Goal: Task Accomplishment & Management: Use online tool/utility

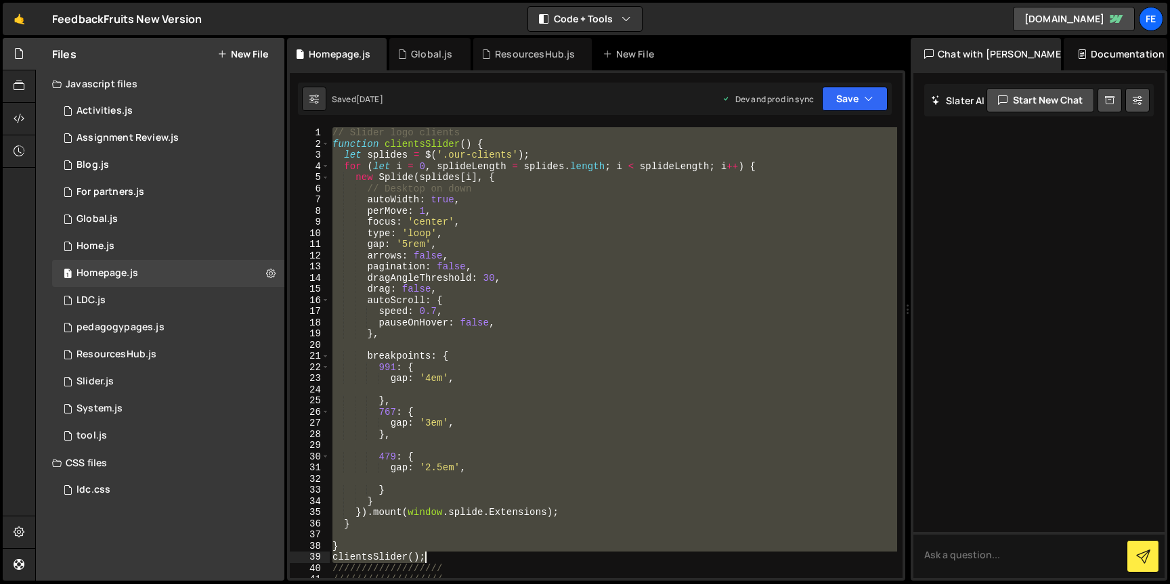
drag, startPoint x: 334, startPoint y: 135, endPoint x: 446, endPoint y: 559, distance: 439.2
click at [446, 559] on div "// Slider logo clients function clientsSlider ( ) { let splides = $ ( '.our-cli…" at bounding box center [613, 363] width 567 height 473
type textarea "} clientsSlider();"
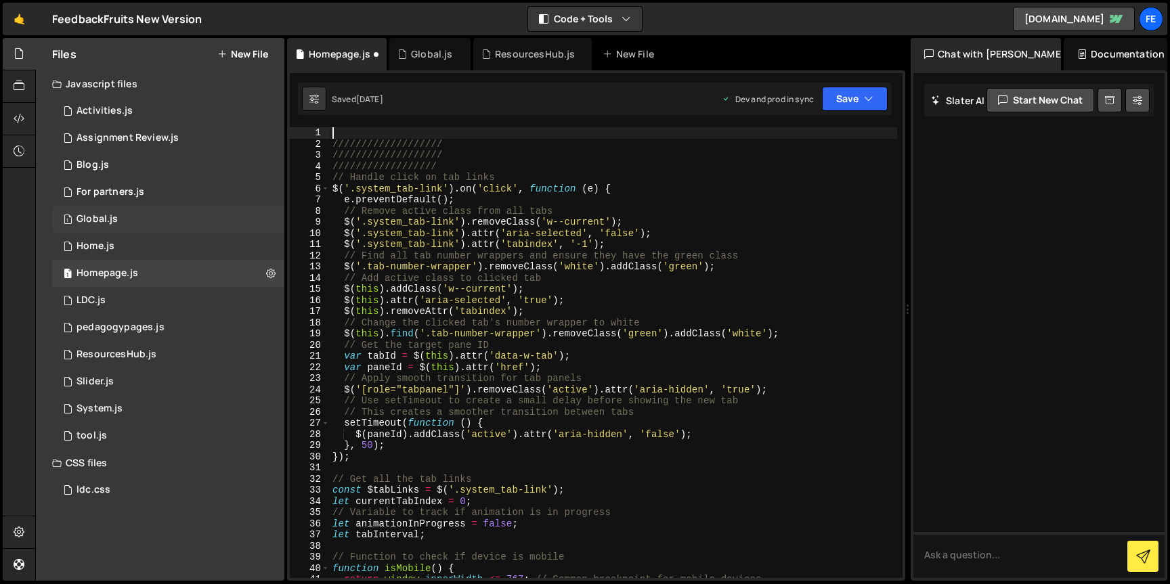
click at [142, 223] on div "1 Global.js 0" at bounding box center [168, 219] width 232 height 27
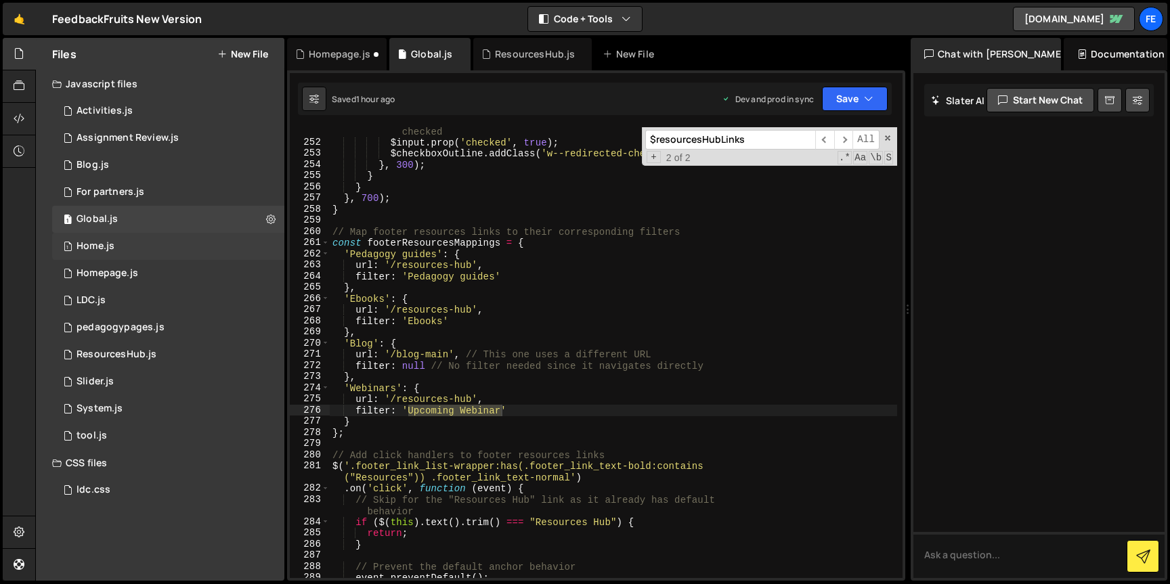
click at [142, 251] on div "1 Home.js 0" at bounding box center [168, 246] width 232 height 27
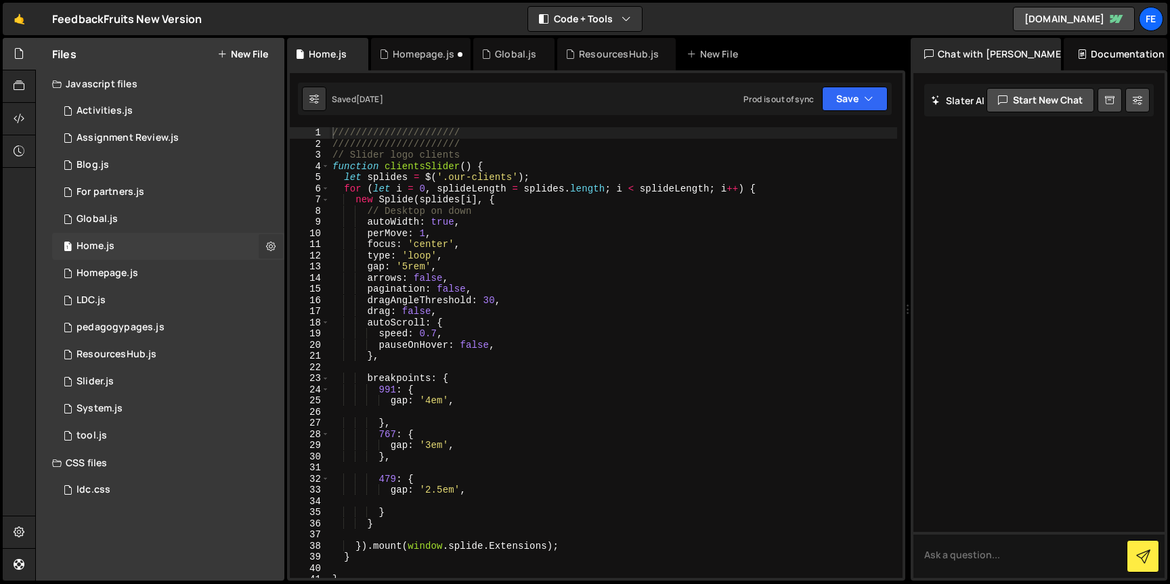
click at [272, 246] on icon at bounding box center [270, 246] width 9 height 13
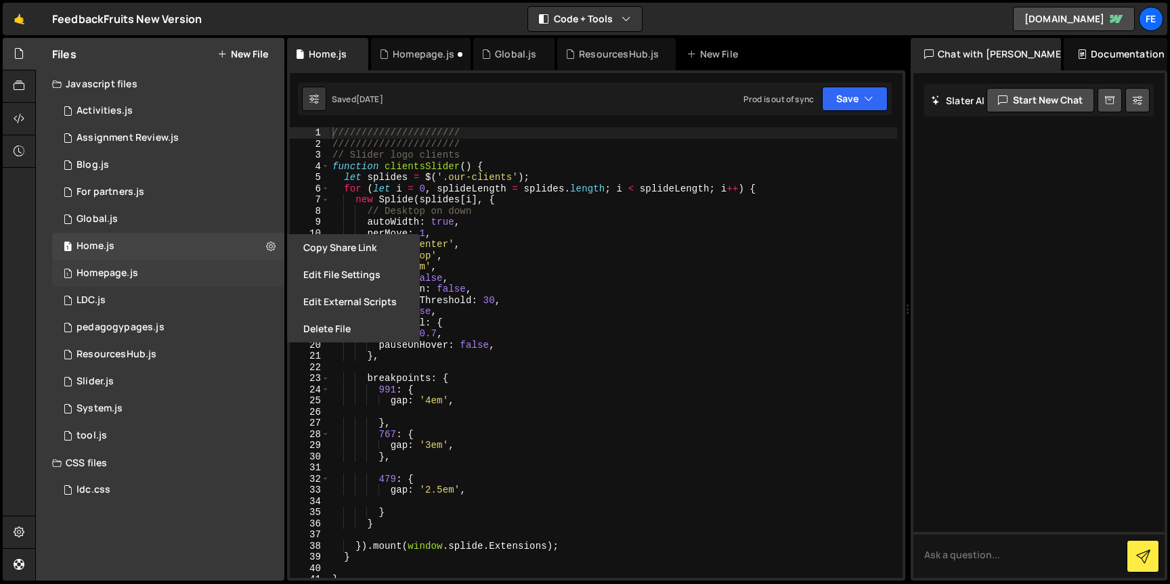
click at [154, 265] on div "1 Homepage.js 0" at bounding box center [168, 273] width 232 height 27
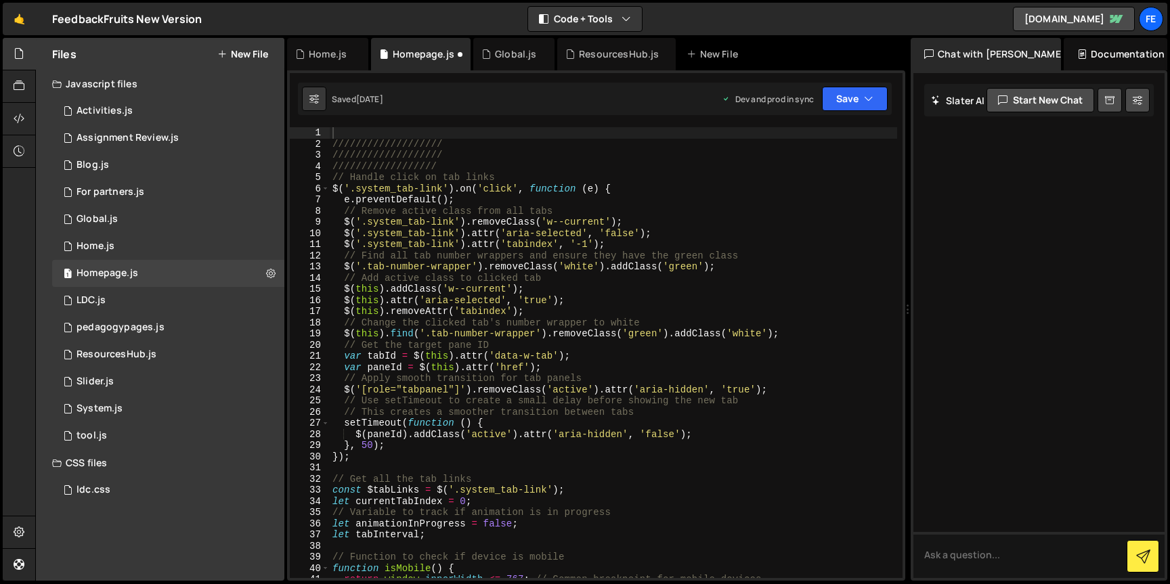
click at [344, 122] on div "1 Type cmd + s to save your Javascript file. הההההההההההההההההההההההההההההההההה…" at bounding box center [596, 325] width 618 height 511
click at [342, 130] on div "/////////////////// /////////////////// ////////////////// // Handle click on t…" at bounding box center [613, 363] width 567 height 473
paste textarea "clientsSlider();"
type textarea "clientsSlider();"
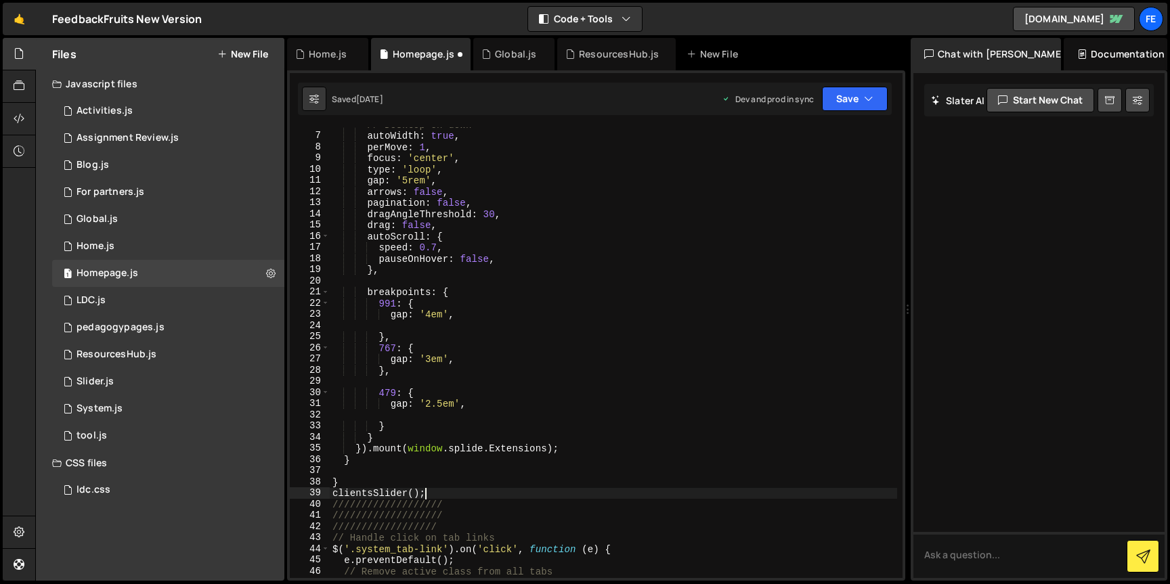
scroll to position [79, 0]
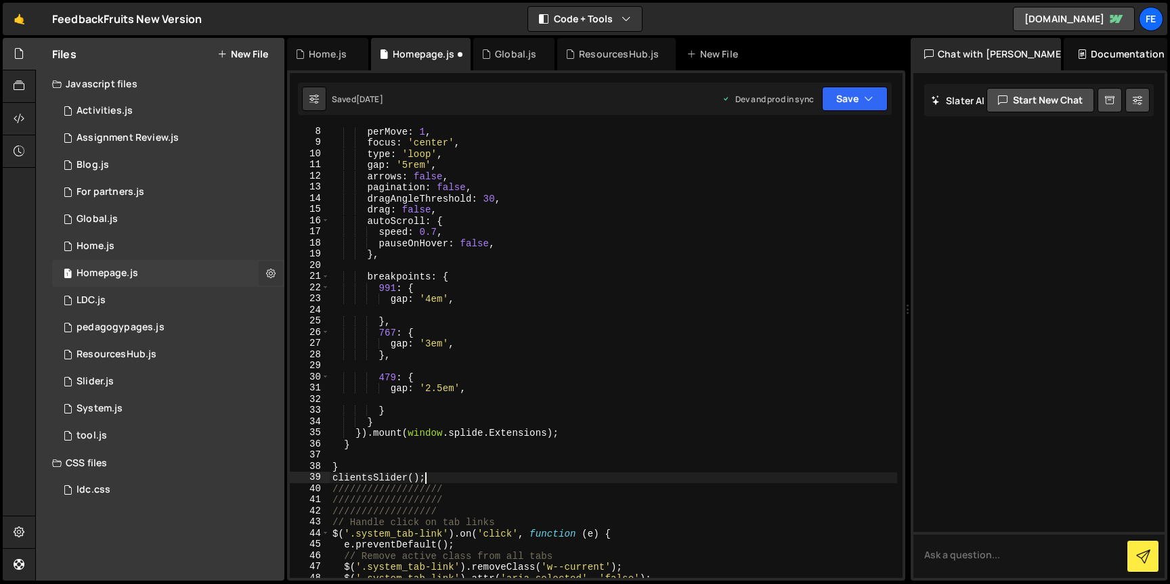
click at [272, 273] on icon at bounding box center [270, 273] width 9 height 13
type input "Homepage"
radio input "true"
checkbox input "true"
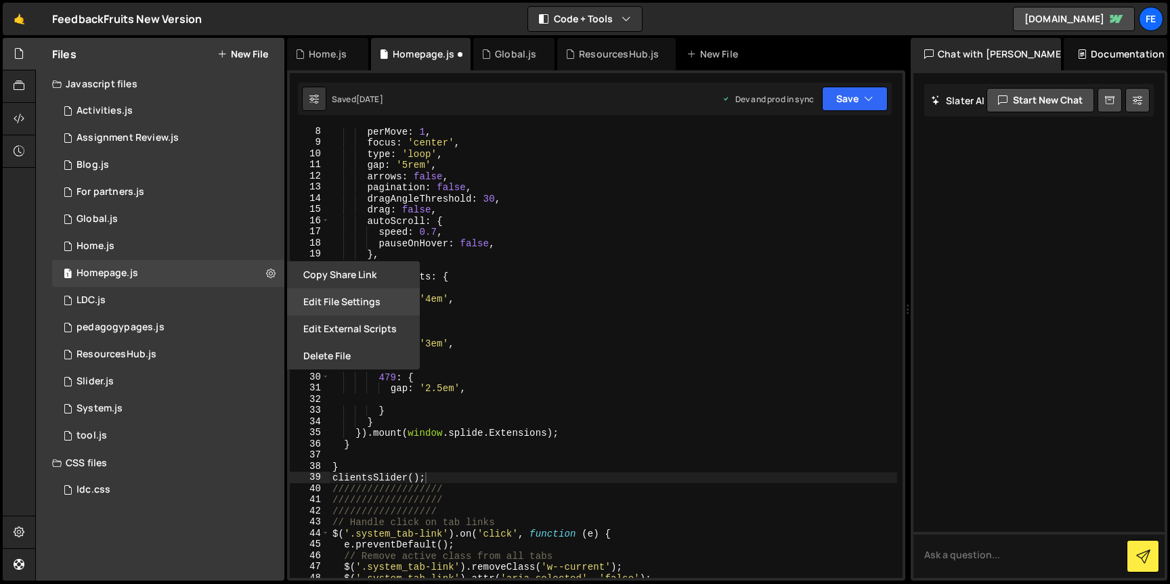
click at [330, 303] on button "Edit File Settings" at bounding box center [353, 301] width 133 height 27
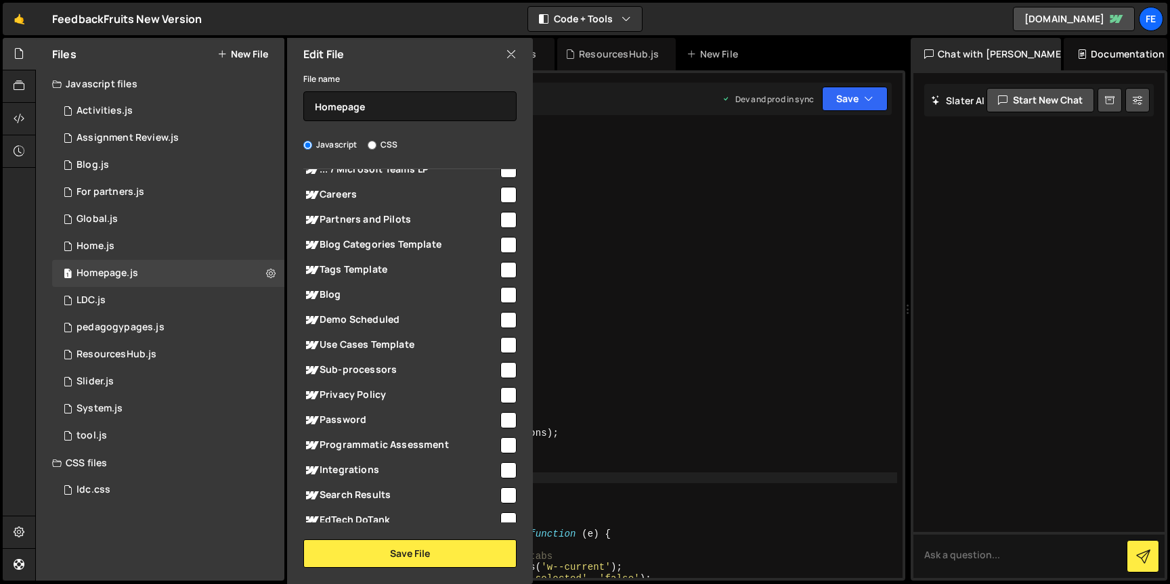
scroll to position [5259, 0]
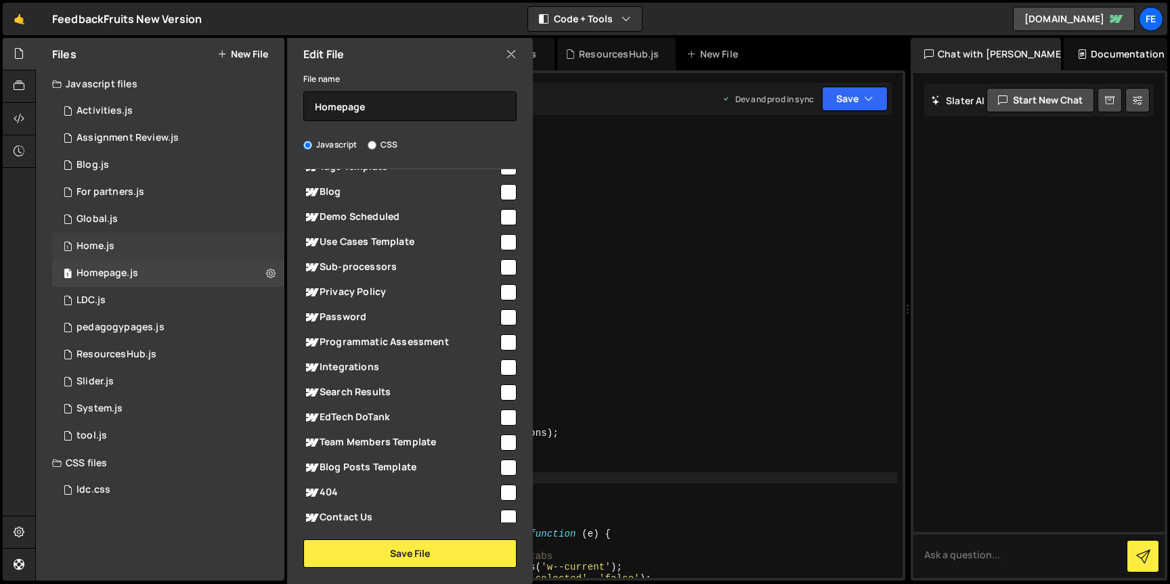
click at [266, 250] on div "1 Home.js 0" at bounding box center [168, 246] width 232 height 27
checkbox input "false"
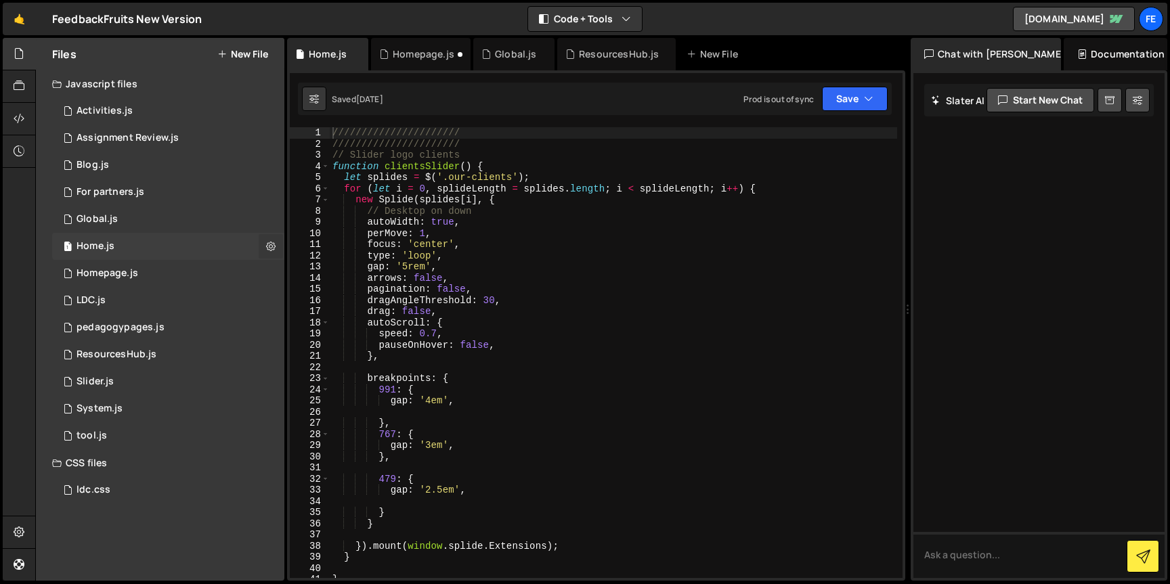
click at [271, 246] on icon at bounding box center [270, 246] width 9 height 13
type input "Home"
radio input "true"
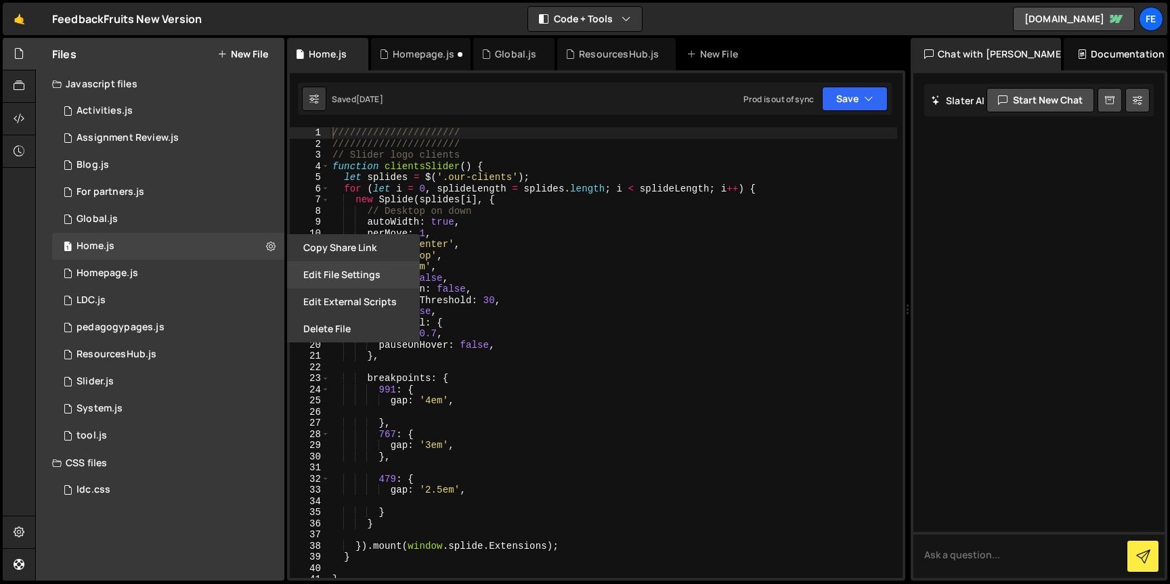
click at [335, 274] on button "Edit File Settings" at bounding box center [353, 274] width 133 height 27
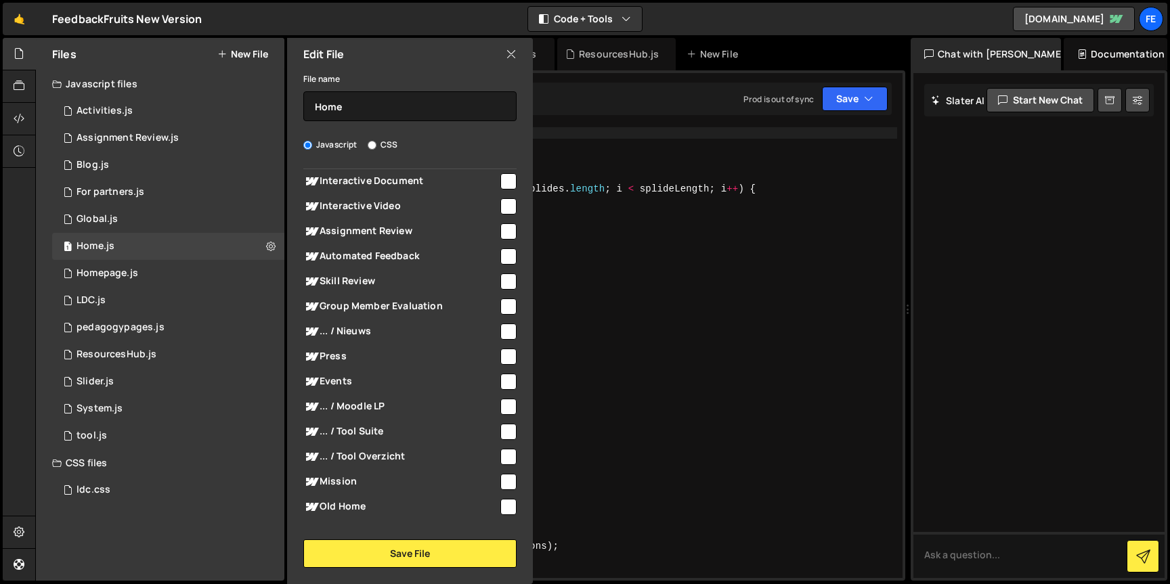
scroll to position [4518, 0]
click at [270, 219] on div "1 Global.js 0" at bounding box center [168, 219] width 232 height 27
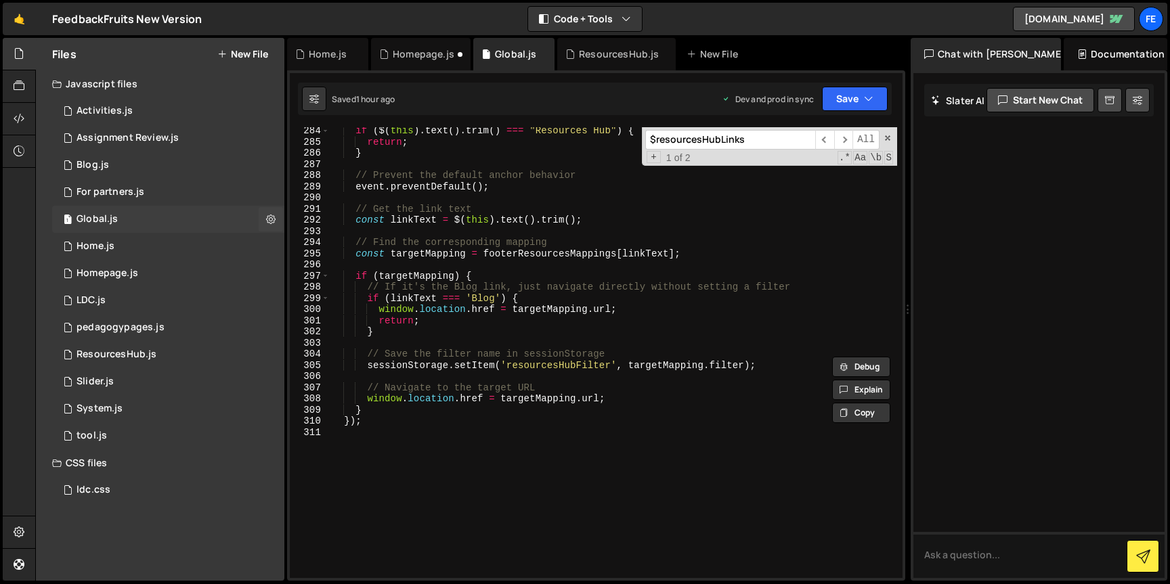
click at [270, 219] on icon at bounding box center [270, 219] width 9 height 13
type input "Global"
radio input "true"
checkbox input "true"
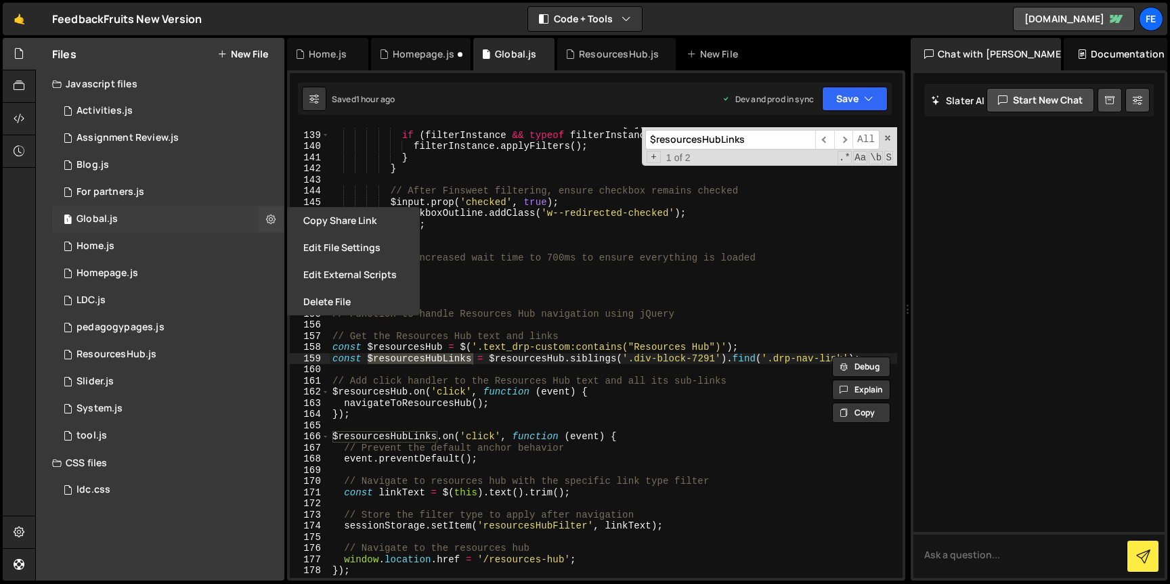
scroll to position [1573, 0]
click at [309, 250] on button "Edit File Settings" at bounding box center [353, 247] width 133 height 27
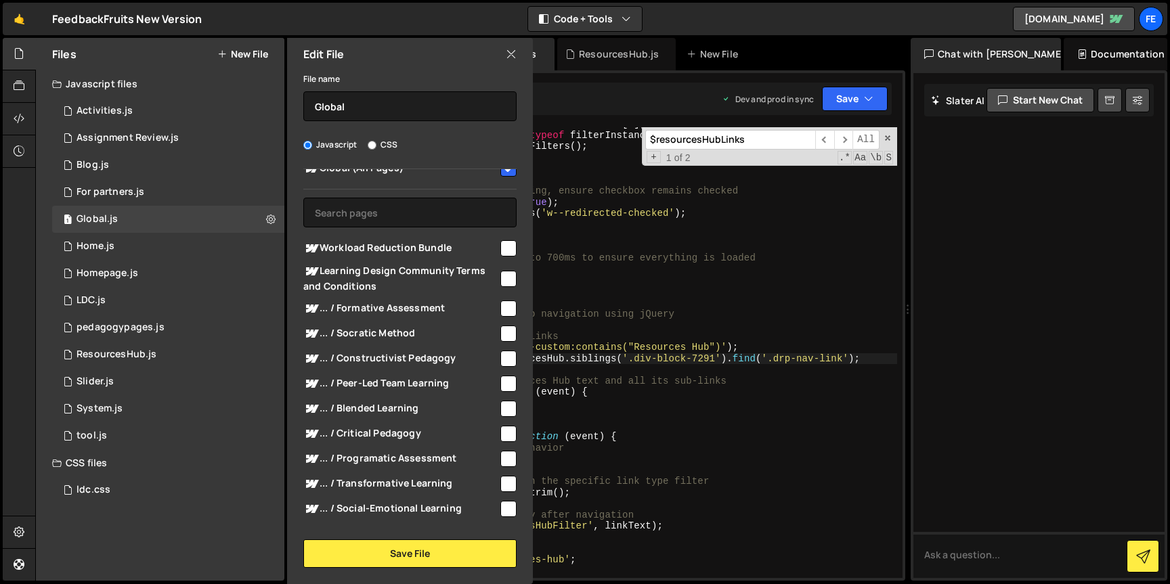
scroll to position [0, 0]
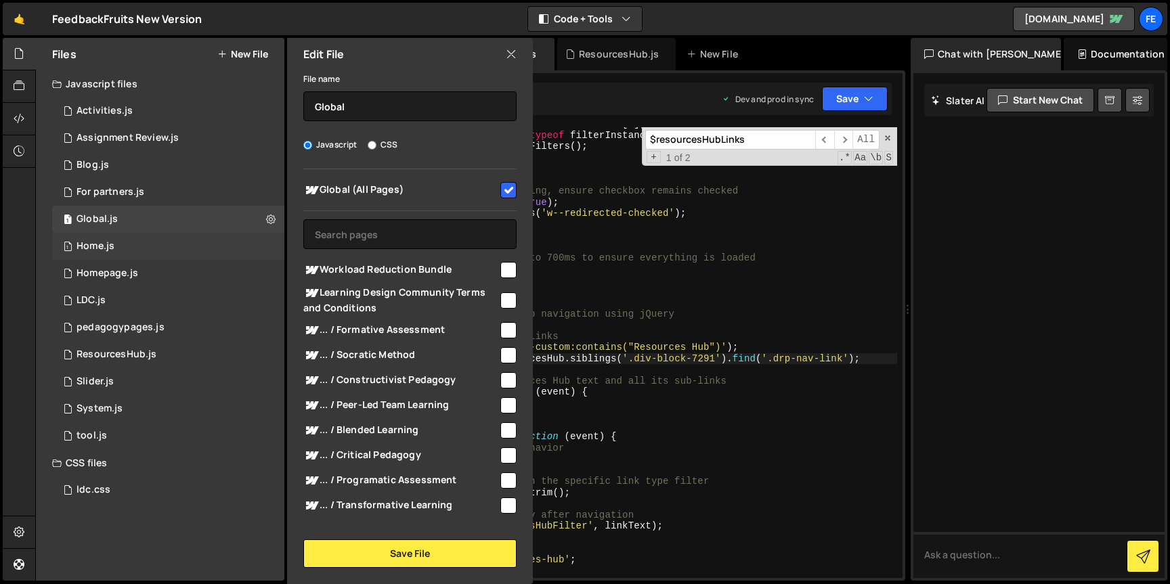
click at [267, 246] on div "1 Home.js 0" at bounding box center [168, 246] width 232 height 27
checkbox input "false"
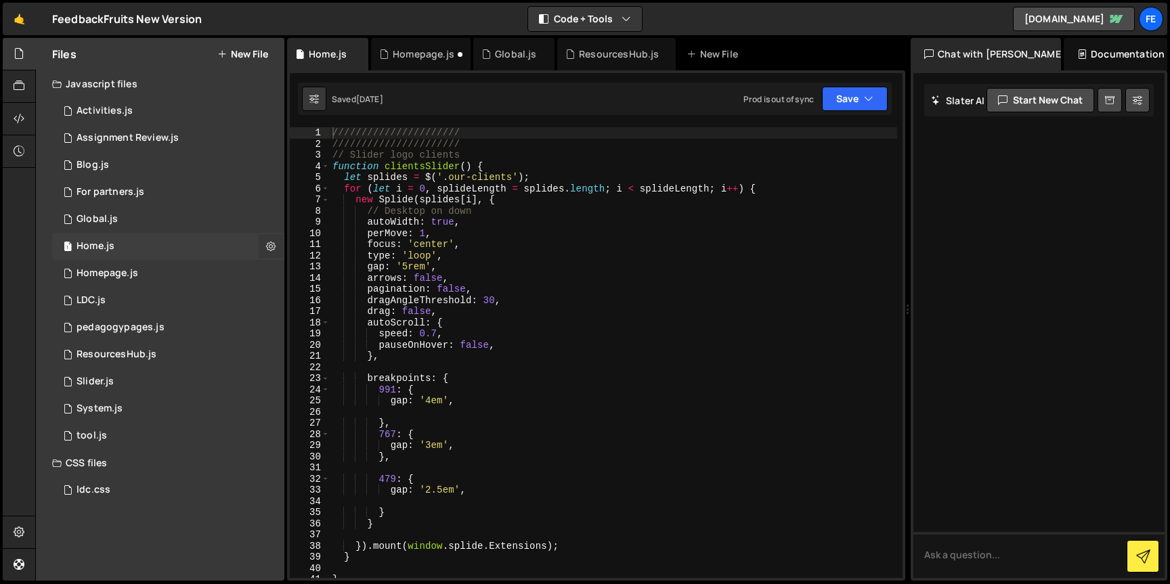
click at [268, 246] on icon at bounding box center [270, 246] width 9 height 13
type input "Home"
radio input "true"
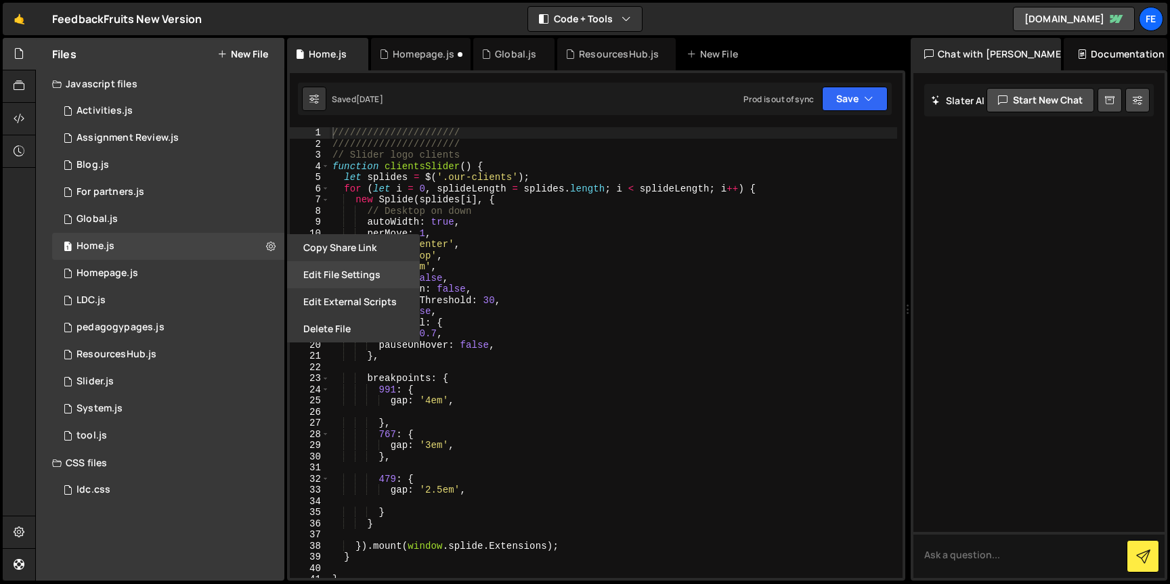
click at [324, 270] on button "Edit File Settings" at bounding box center [353, 274] width 133 height 27
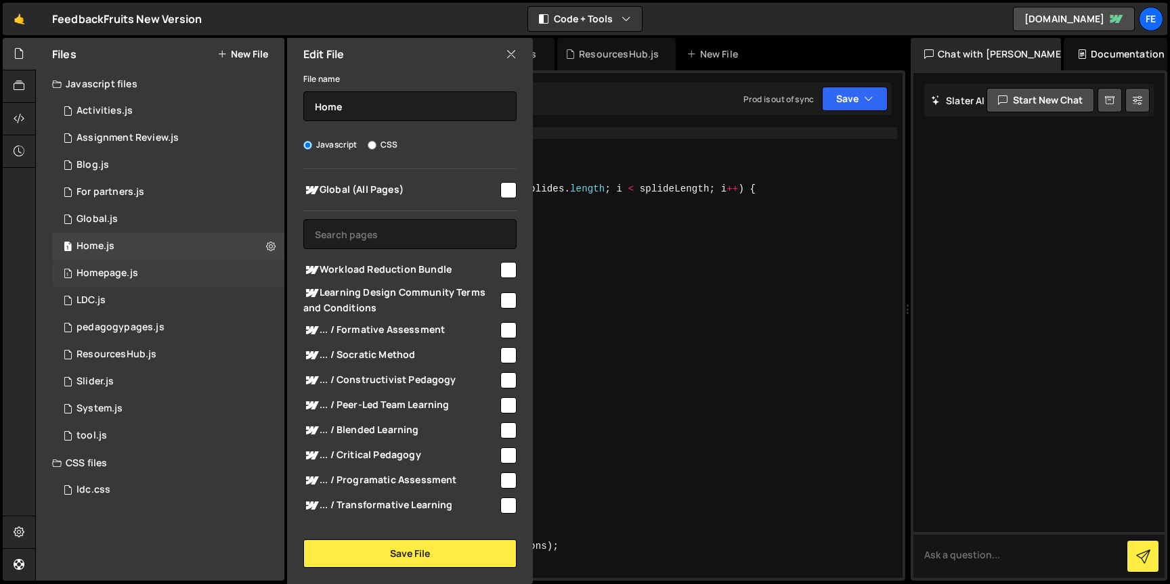
click at [266, 271] on div "1 Homepage.js 0" at bounding box center [168, 273] width 232 height 27
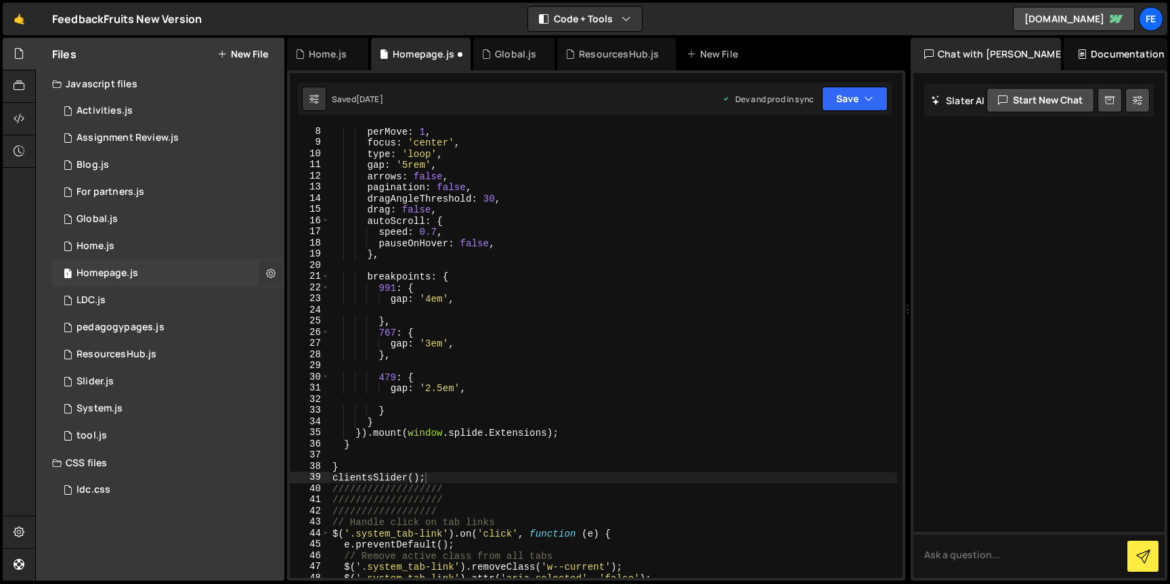
click at [270, 271] on icon at bounding box center [270, 273] width 9 height 13
type input "Homepage"
radio input "true"
checkbox input "true"
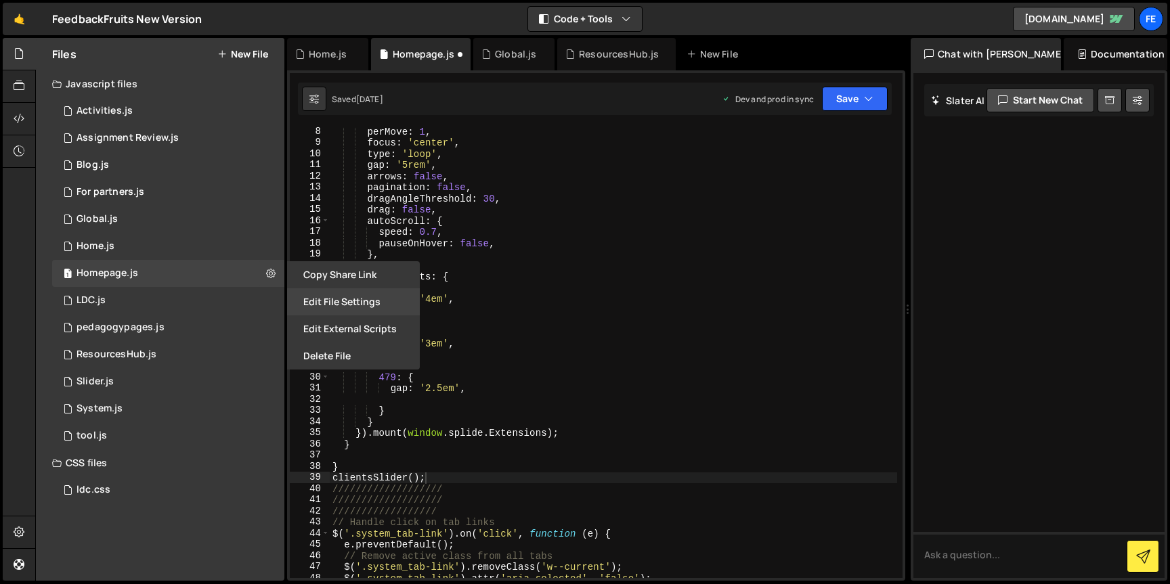
click at [327, 299] on button "Edit File Settings" at bounding box center [353, 301] width 133 height 27
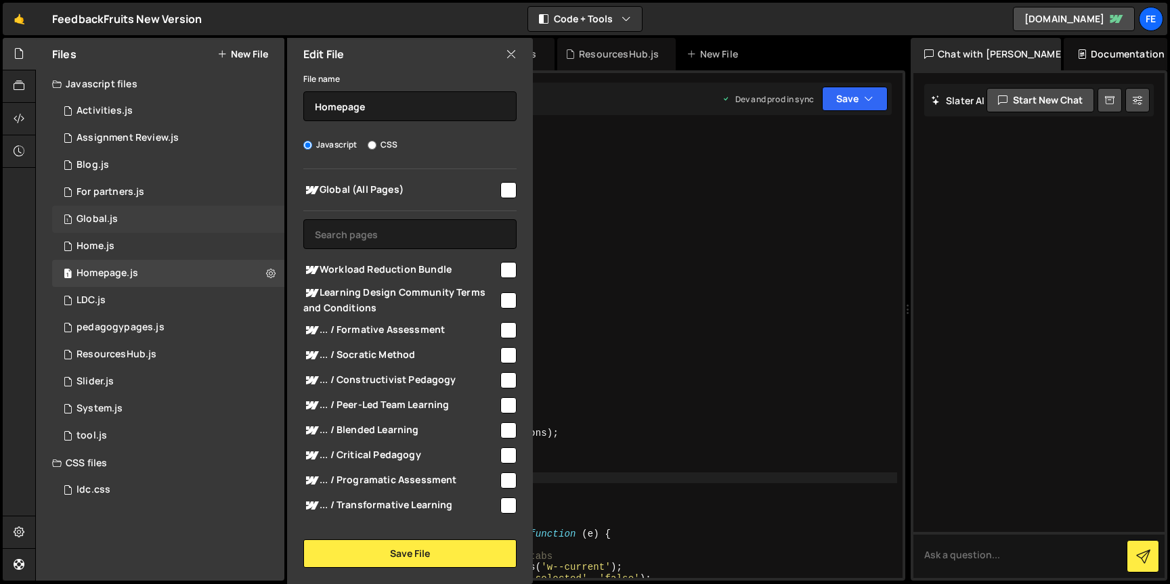
click at [262, 221] on div "1 Global.js 0" at bounding box center [168, 219] width 232 height 27
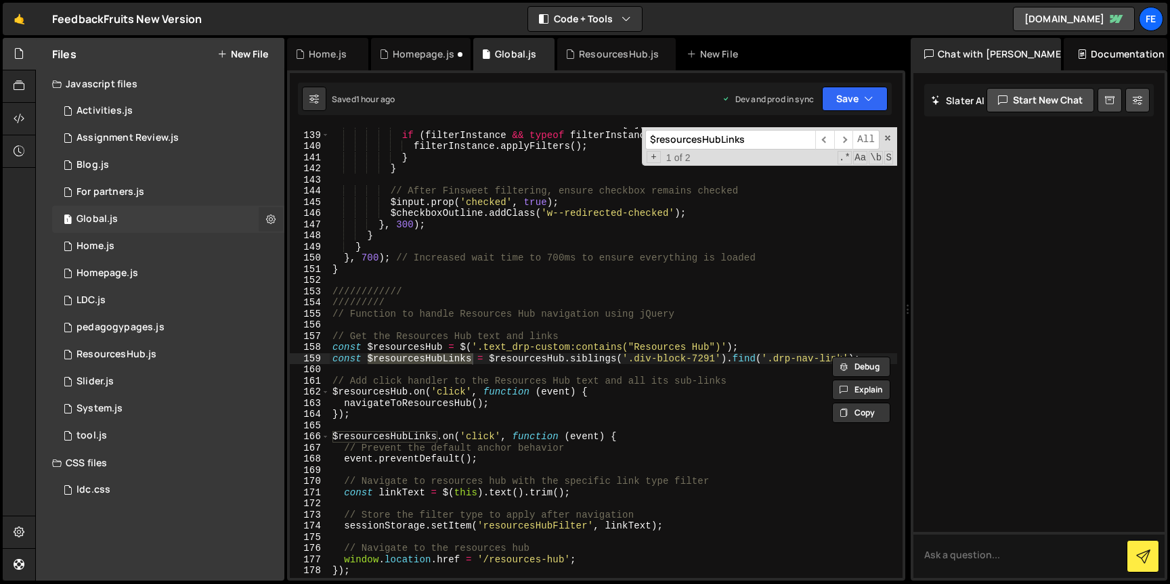
click at [266, 219] on icon at bounding box center [270, 219] width 9 height 13
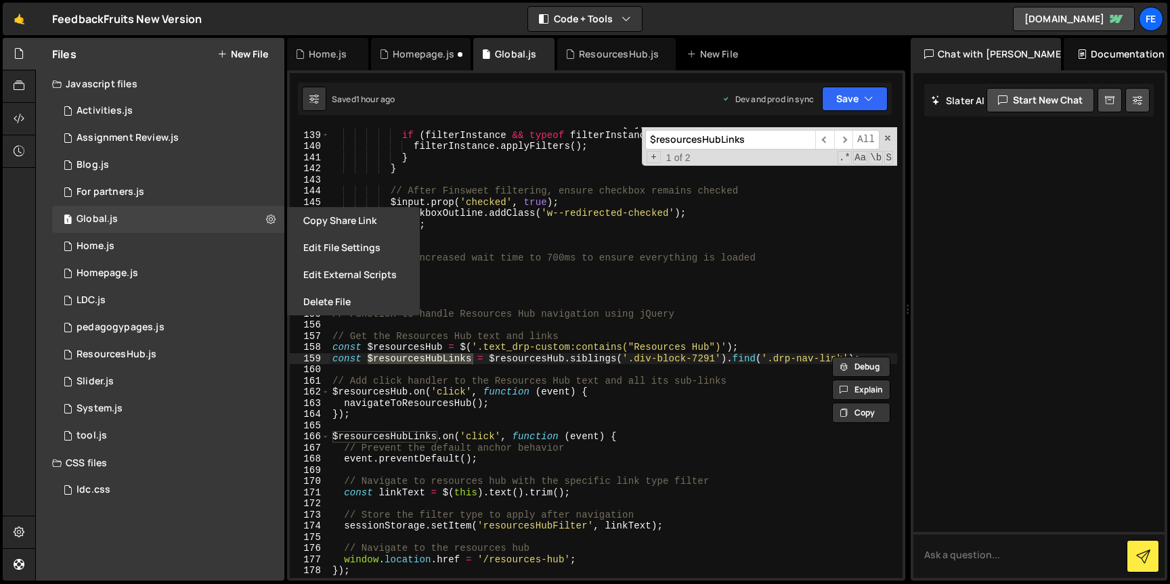
type textarea "$input.prop('checked', true);"
click at [454, 202] on div "const filterInstance = filterInstances [ 0 ] ; if ( filterInstance && typeof fi…" at bounding box center [613, 354] width 567 height 473
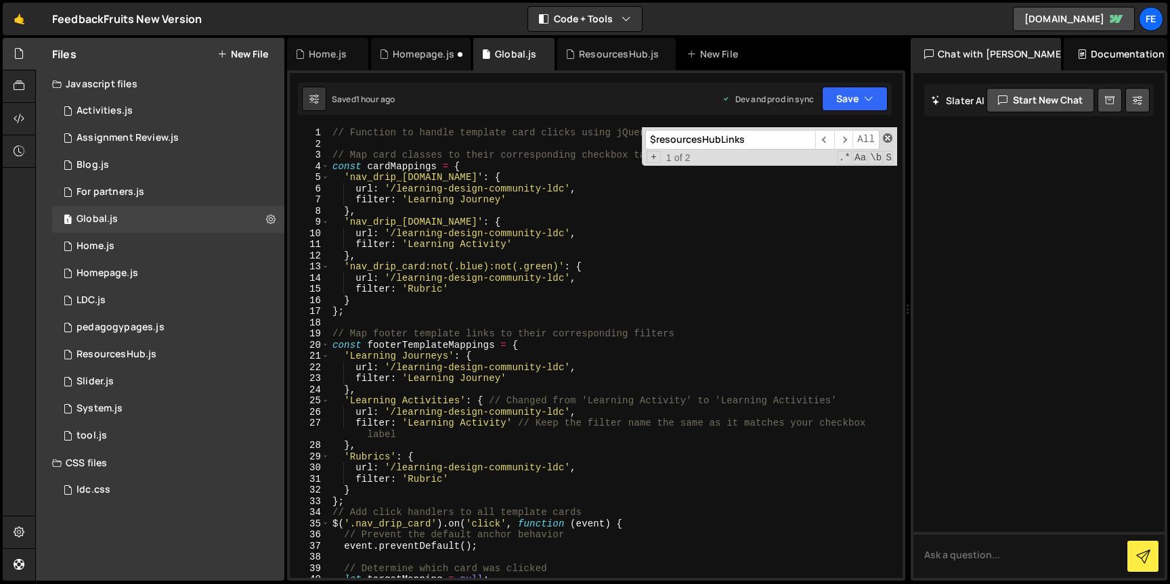
click at [891, 141] on span at bounding box center [887, 137] width 9 height 9
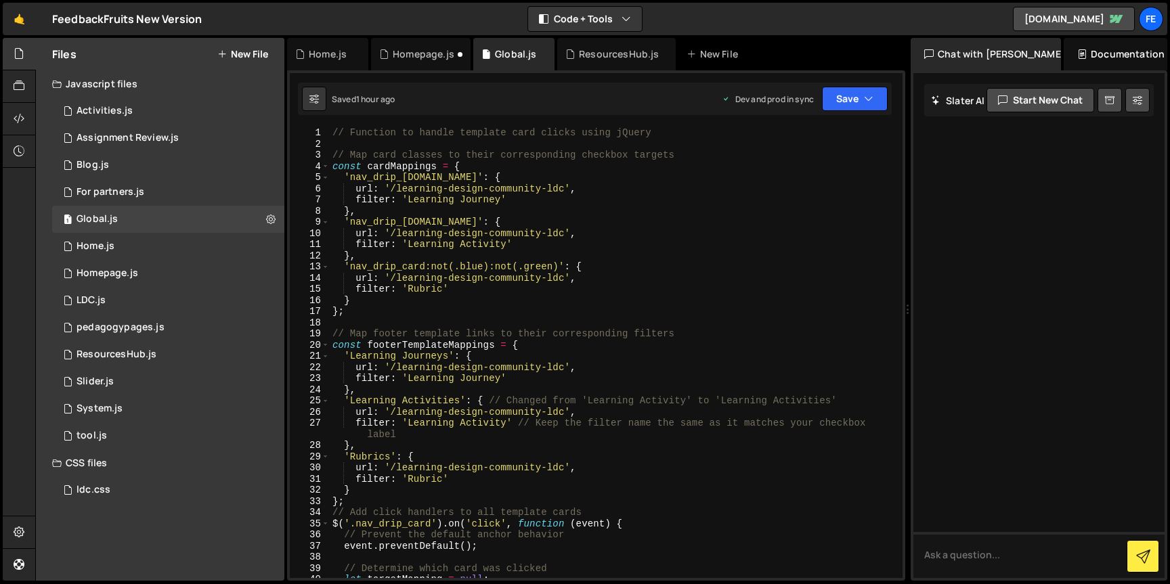
click at [360, 122] on div "1 Type cmd + s to save your Javascript file. הההההההההההההההההההההההההההההההההה…" at bounding box center [596, 325] width 618 height 511
click at [339, 144] on div "// Function to handle template card clicks using jQuery // Map card classes to …" at bounding box center [613, 363] width 567 height 473
click at [332, 130] on div "// Function to handle template card clicks using jQuery // Map card classes to …" at bounding box center [613, 363] width 567 height 473
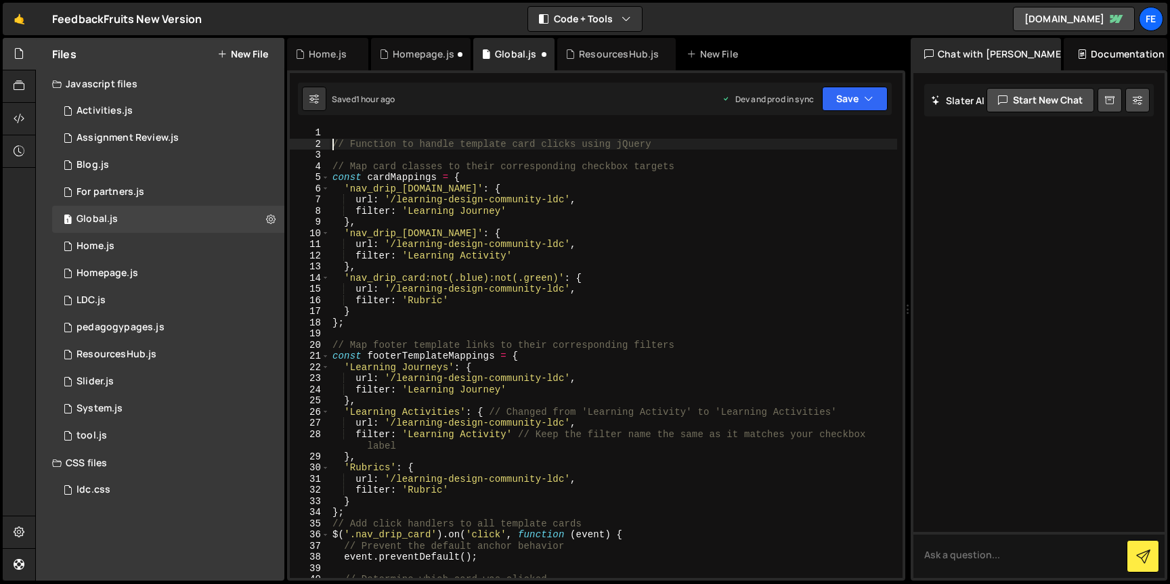
type textarea "// Function to handle template card clicks using jQuery"
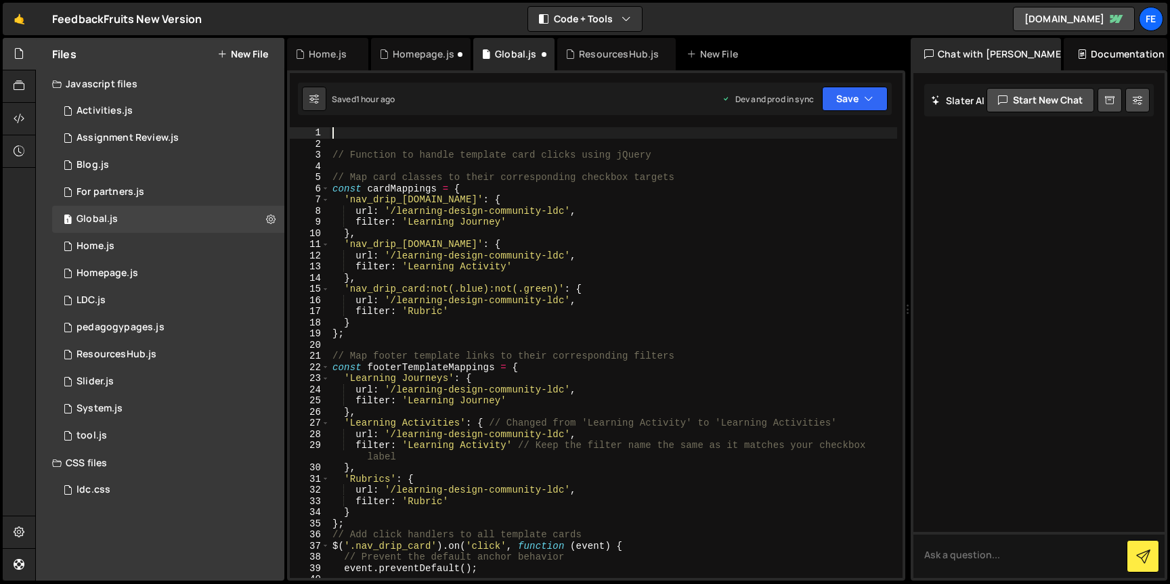
paste textarea "clientsSlider();"
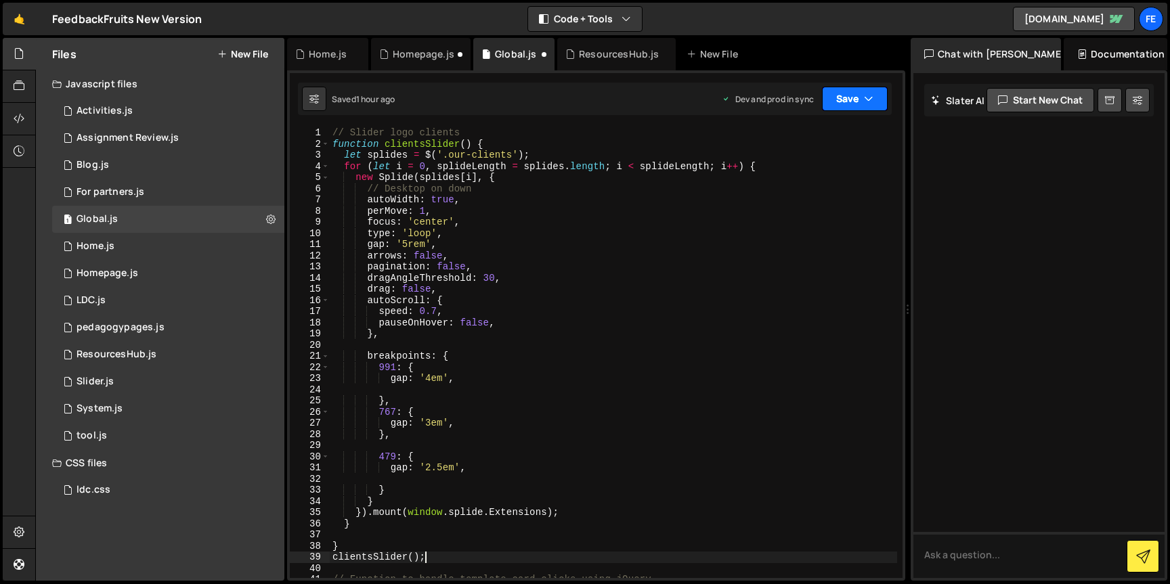
type textarea "clientsSlider();"
click at [865, 98] on icon "button" at bounding box center [868, 99] width 9 height 14
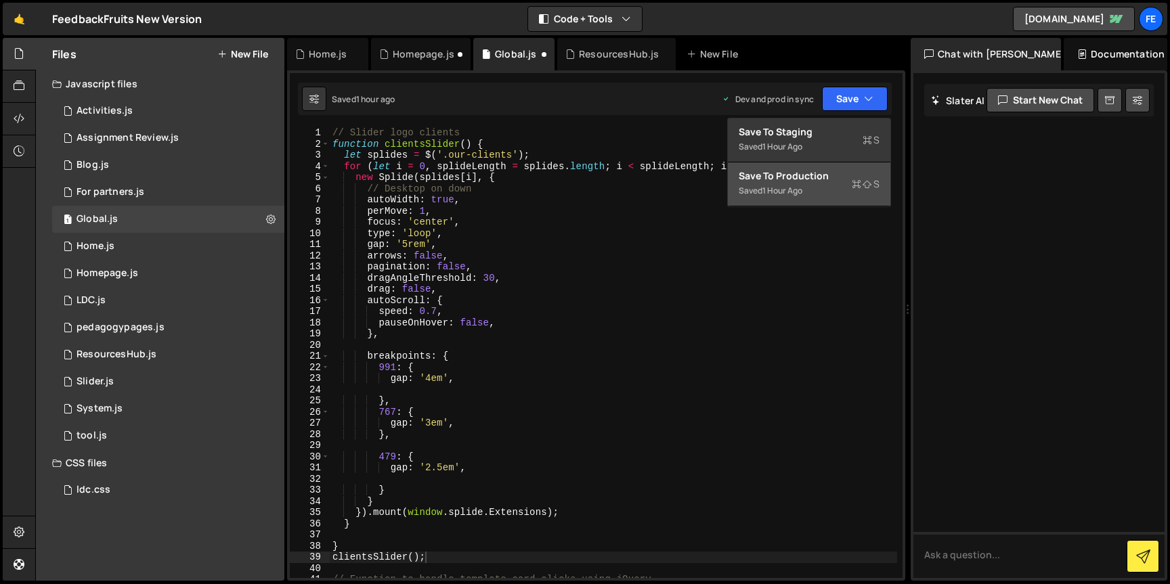
click at [789, 179] on div "Save to Production S" at bounding box center [809, 176] width 141 height 14
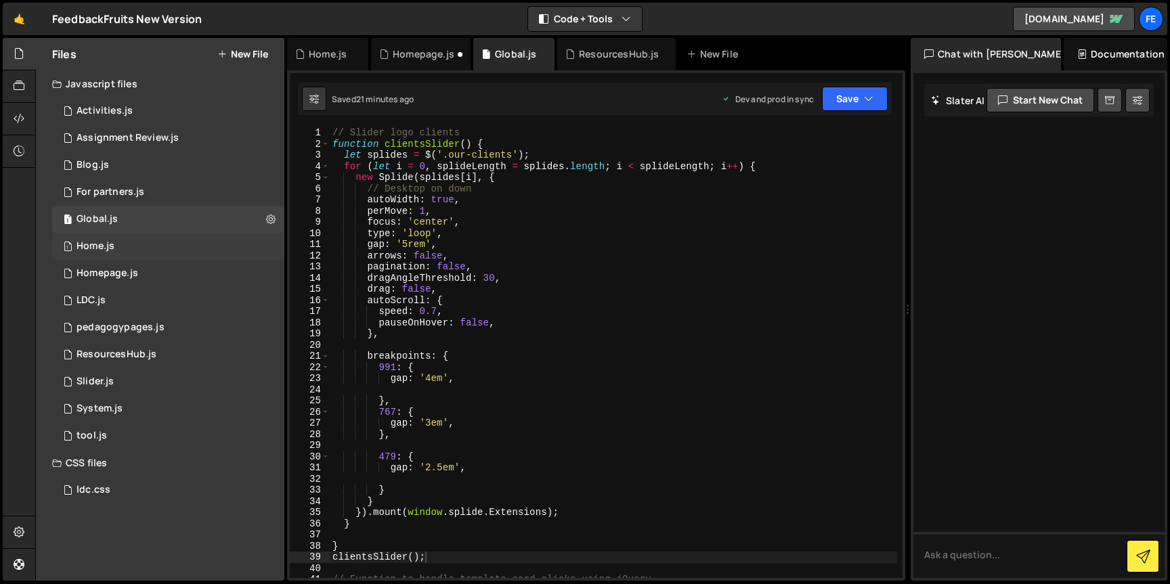
click at [165, 247] on div "1 Home.js 0" at bounding box center [168, 246] width 232 height 27
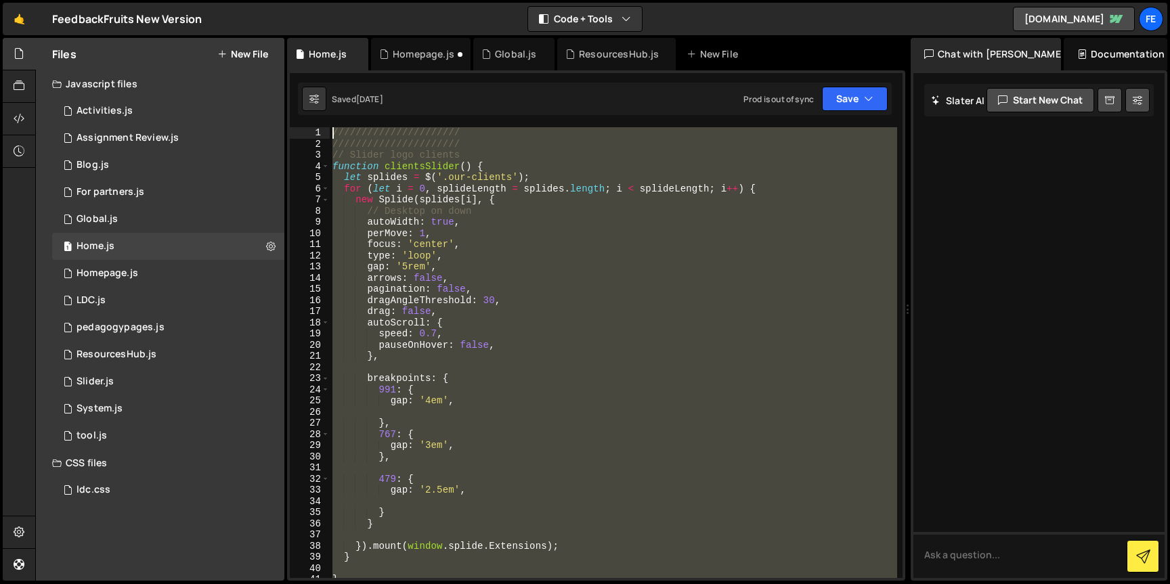
drag, startPoint x: 442, startPoint y: 511, endPoint x: 339, endPoint y: 84, distance: 439.7
click at [339, 84] on div "Debug Explain Copy Home.js Homepage.js Global.js ResourcesHub.js New File Saved…" at bounding box center [596, 310] width 618 height 544
type textarea "////////////////////// //////////////////////"
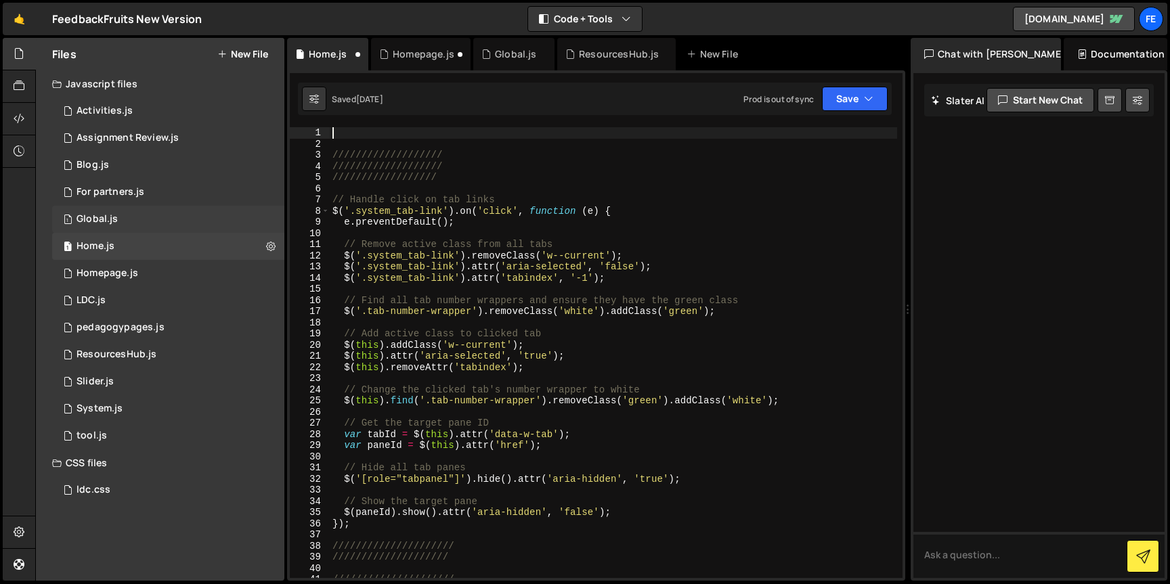
click at [131, 213] on div "1 Global.js 0" at bounding box center [168, 219] width 232 height 27
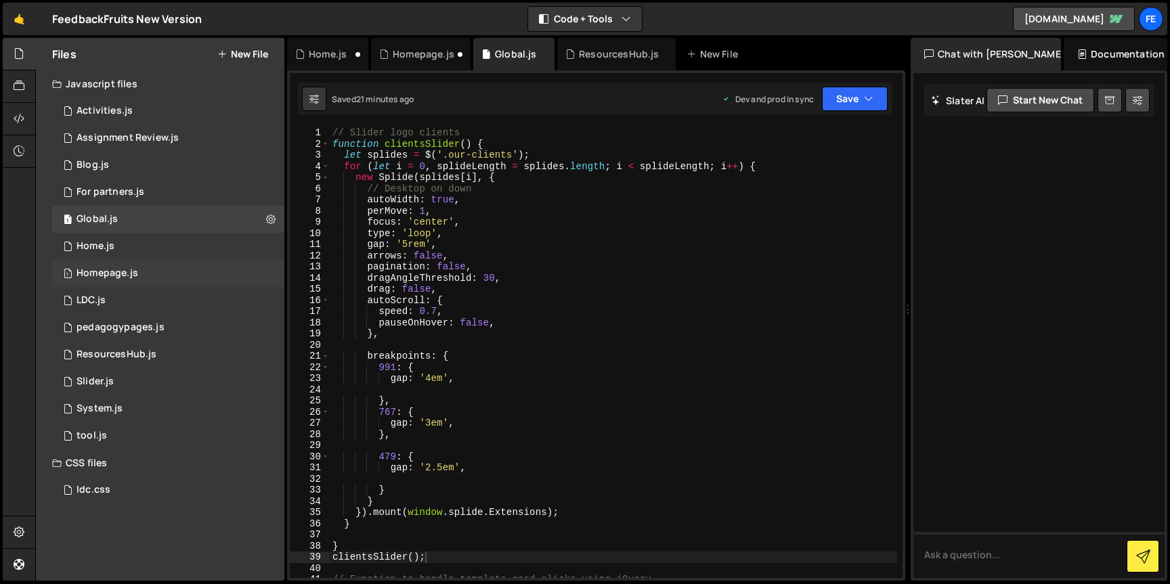
click at [119, 270] on div "Homepage.js" at bounding box center [108, 273] width 62 height 12
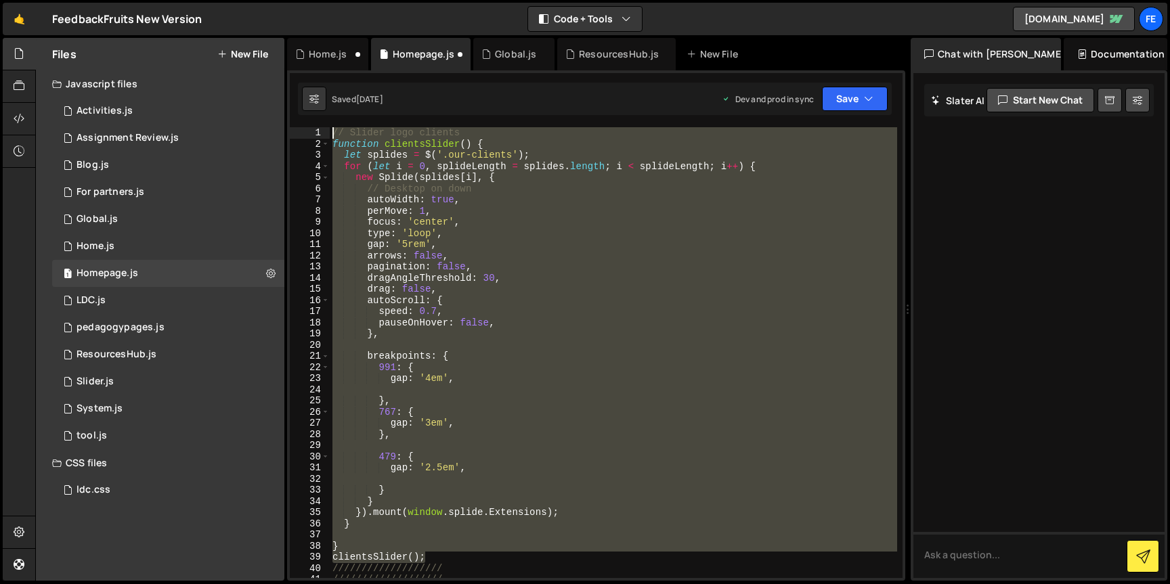
drag, startPoint x: 427, startPoint y: 479, endPoint x: 301, endPoint y: 94, distance: 405.4
click at [301, 94] on div "Debug Explain Copy Home.js Homepage.js Global.js ResourcesHub.js New File Saved…" at bounding box center [596, 310] width 618 height 544
type textarea "// Slider logo clients function clientsSlider() {"
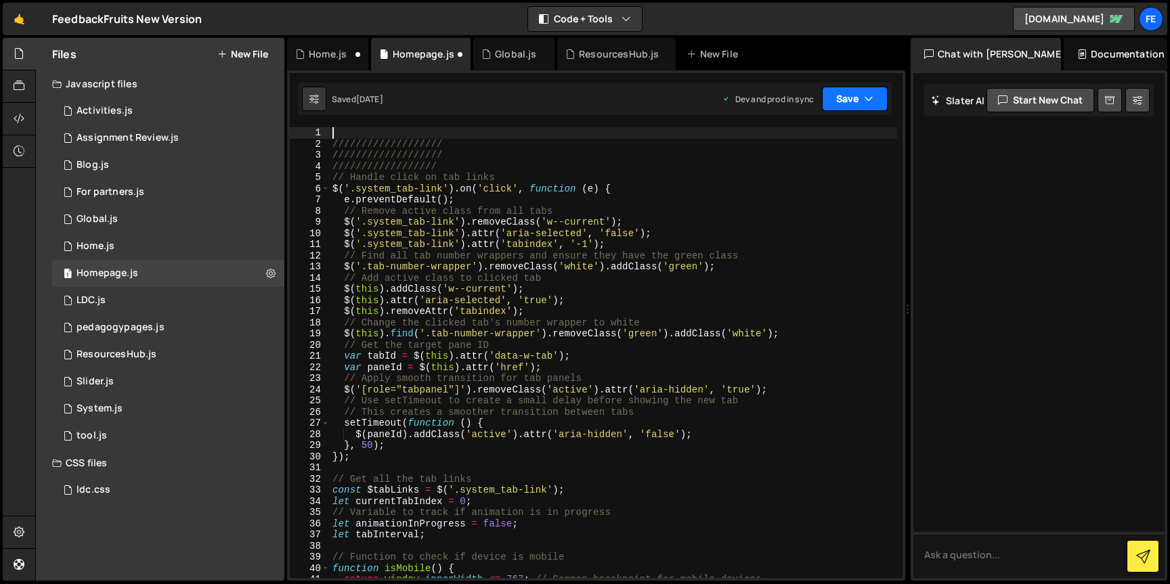
click at [854, 104] on button "Save" at bounding box center [855, 99] width 66 height 24
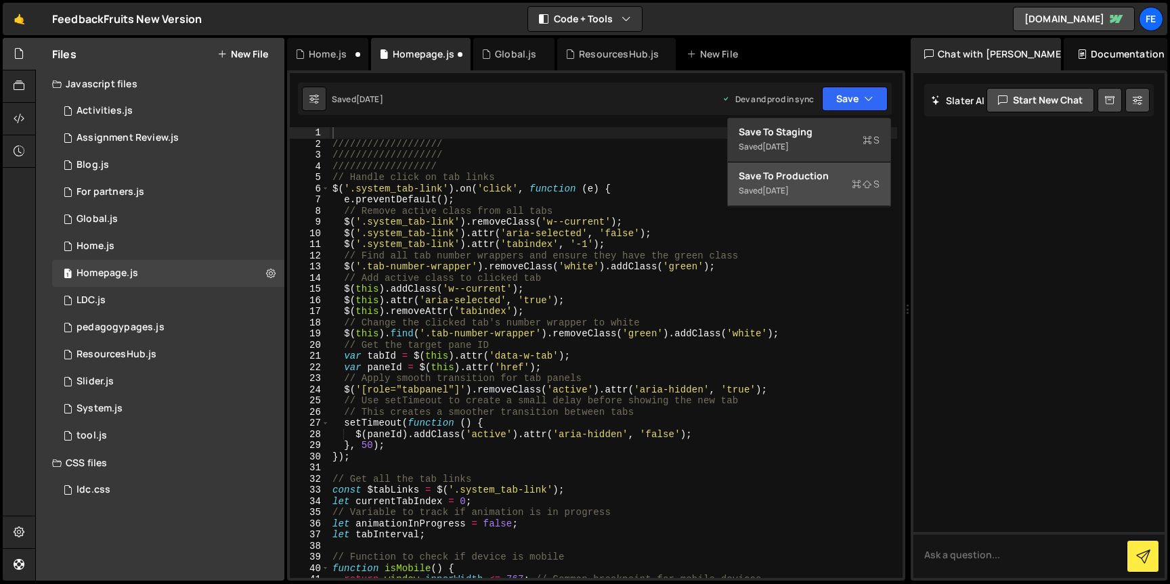
click at [789, 186] on div "[DATE]" at bounding box center [775, 191] width 26 height 12
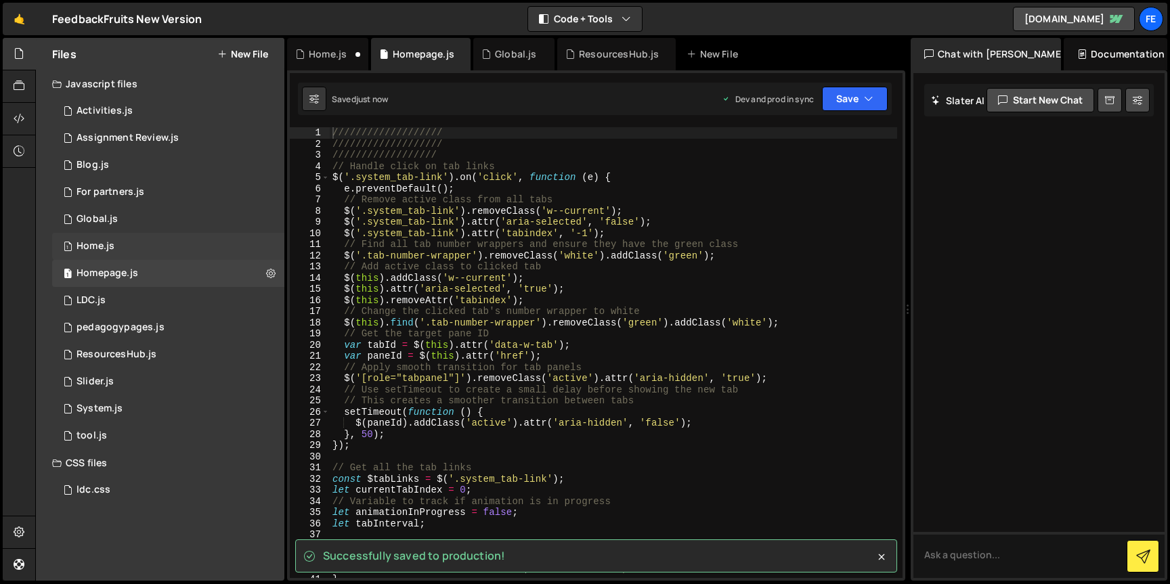
click at [190, 250] on div "1 Home.js 0" at bounding box center [168, 246] width 232 height 27
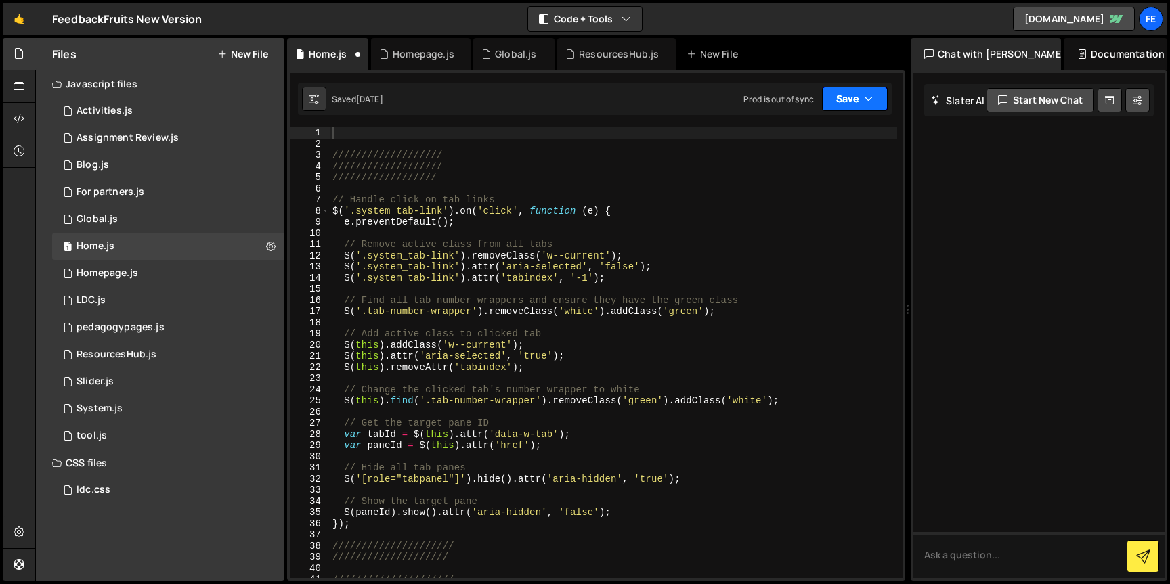
click at [836, 103] on button "Save" at bounding box center [855, 99] width 66 height 24
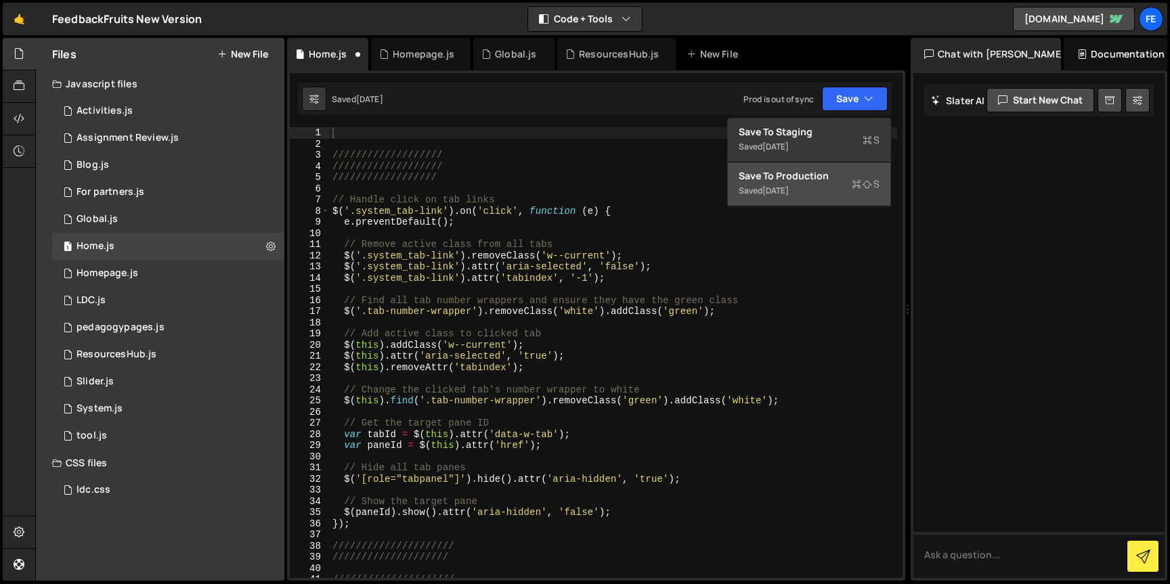
click at [789, 186] on div "[DATE]" at bounding box center [775, 191] width 26 height 12
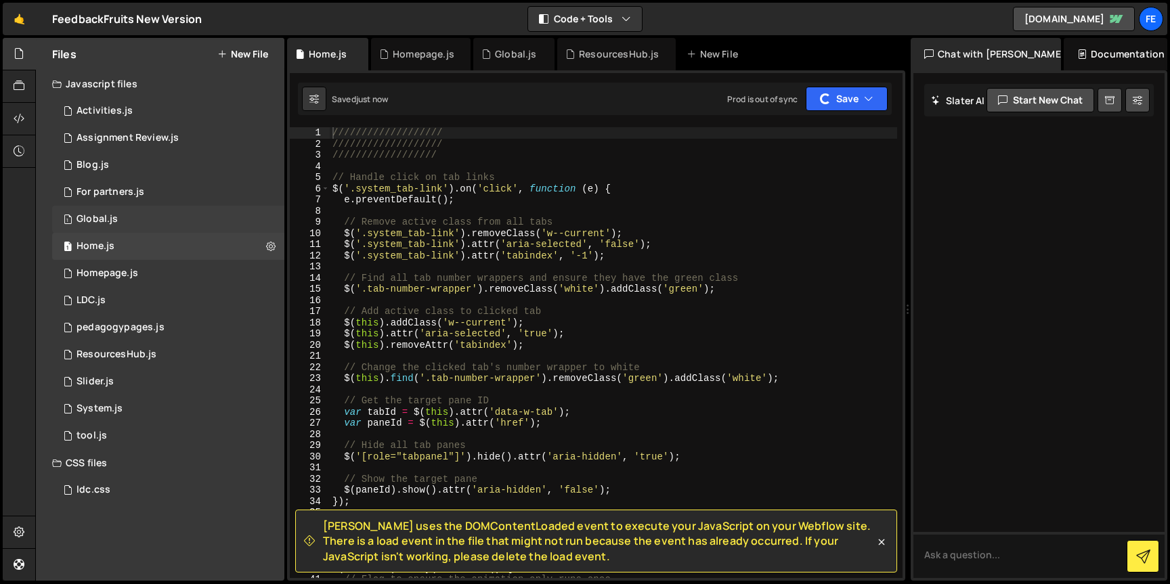
click at [97, 218] on div "Global.js" at bounding box center [97, 219] width 41 height 12
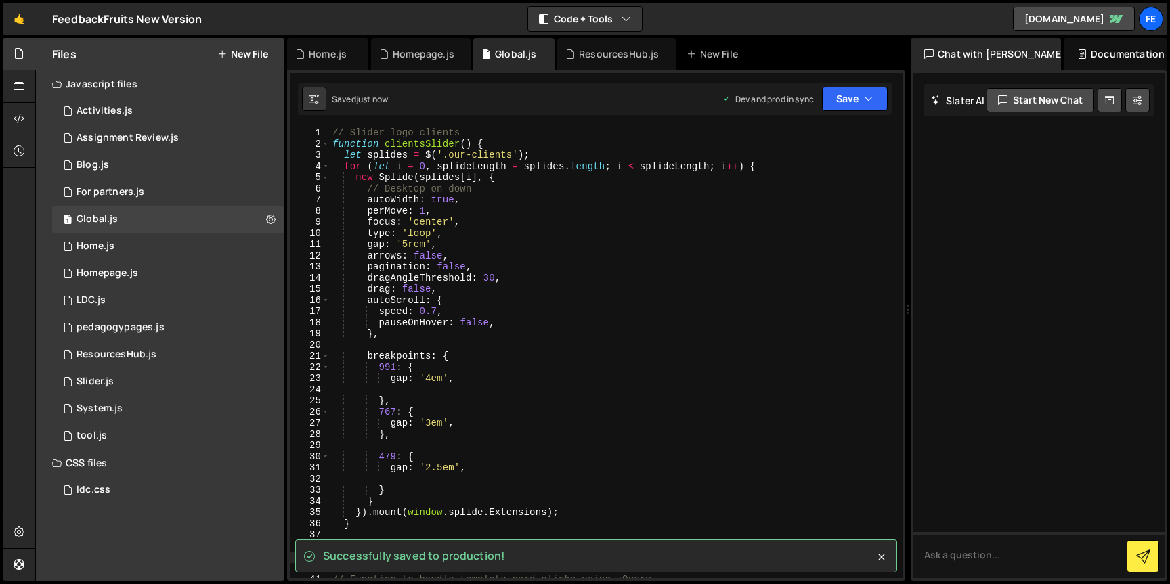
click at [358, 124] on div "Successfully saved to production! 1 Type cmd + s to save your Javascript file. …" at bounding box center [596, 325] width 618 height 511
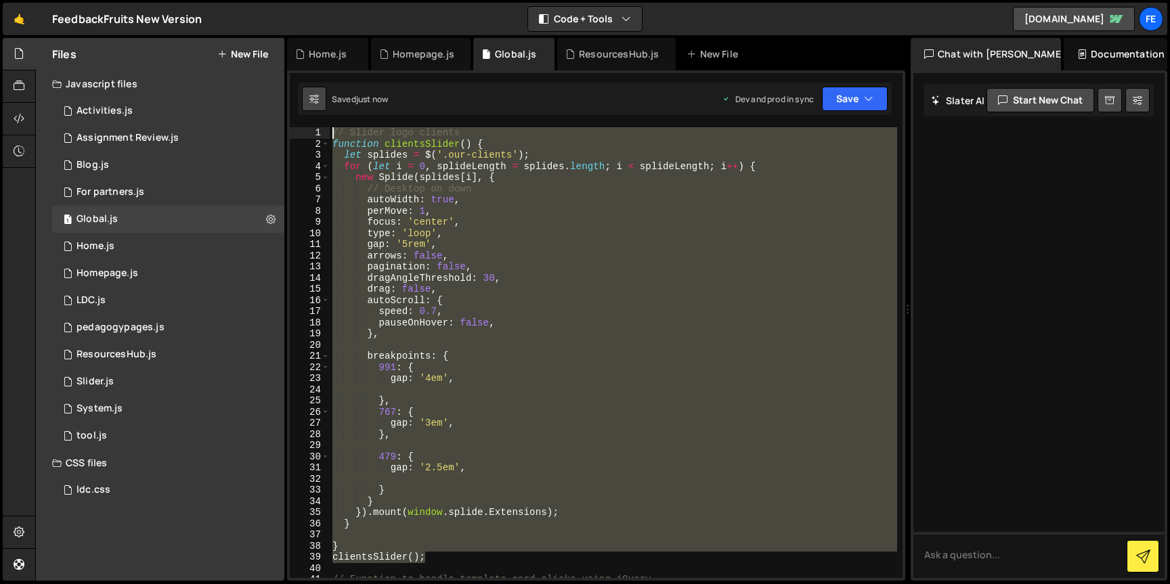
drag, startPoint x: 435, startPoint y: 531, endPoint x: 305, endPoint y: 106, distance: 444.2
click at [305, 106] on div "Debug Explain Copy Home.js Homepage.js Global.js ResourcesHub.js New File Saved…" at bounding box center [596, 310] width 618 height 544
paste textarea "clientsSlider();"
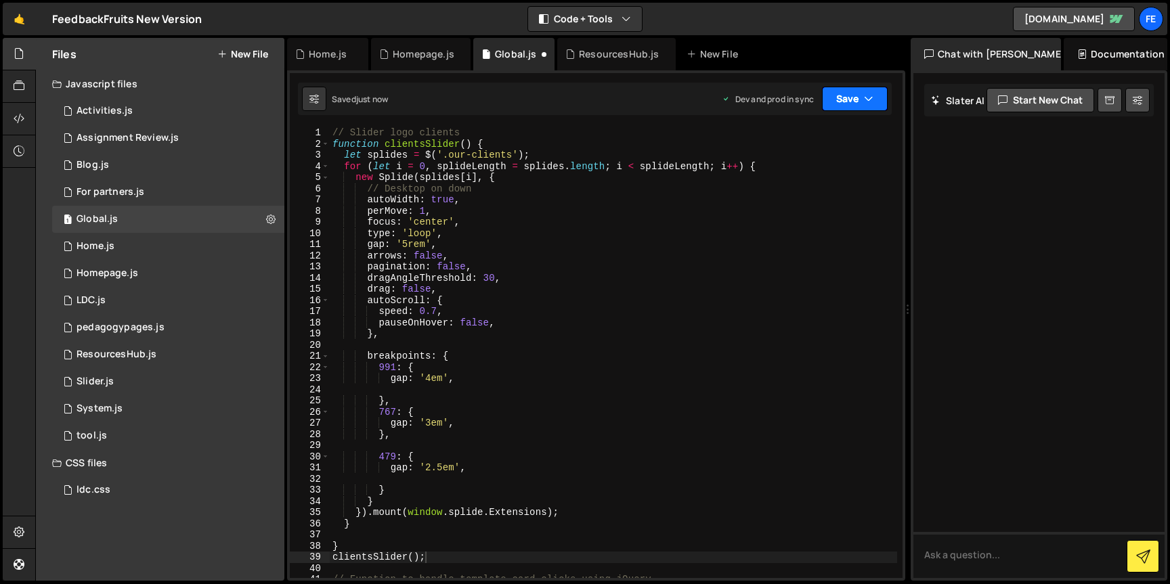
click at [880, 93] on button "Save" at bounding box center [855, 99] width 66 height 24
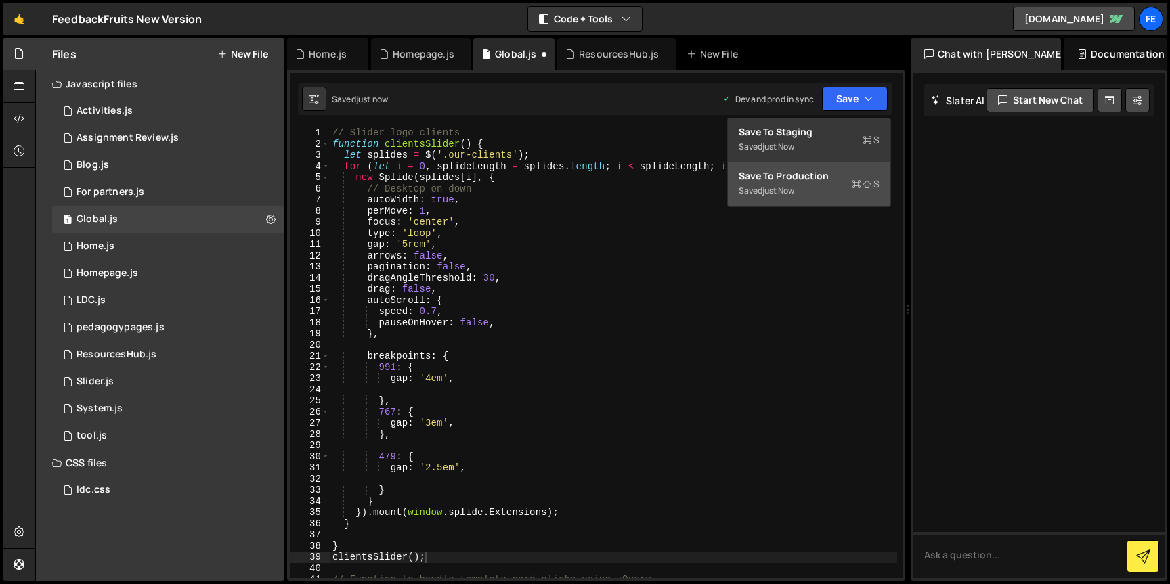
click at [819, 178] on div "Save to Production S" at bounding box center [809, 176] width 141 height 14
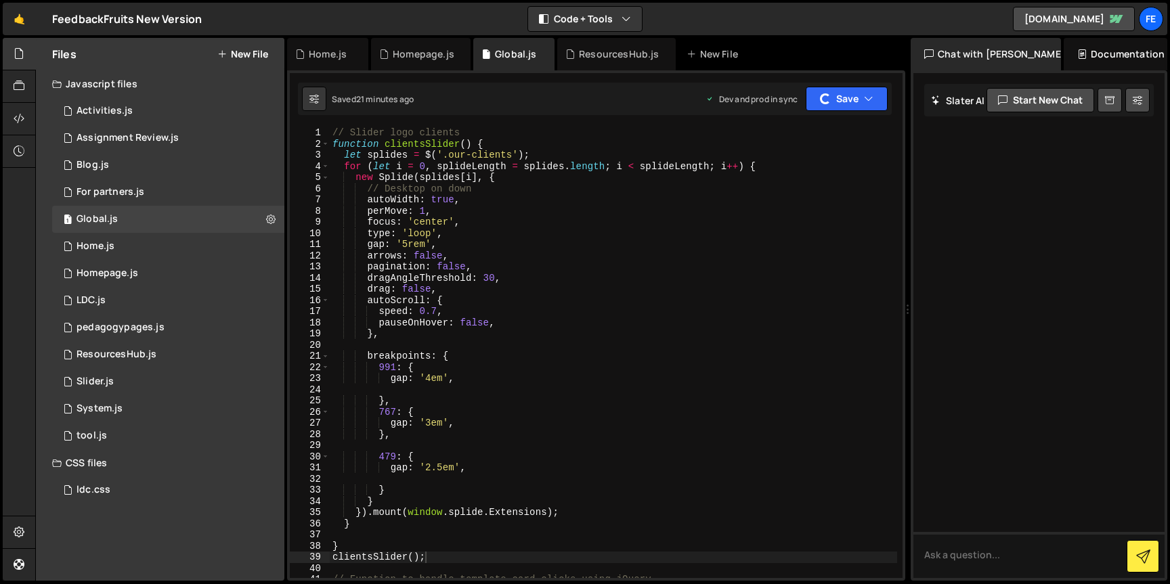
type textarea "pauseOnHover: false,"
click at [567, 321] on div "// Slider logo clients function clientsSlider ( ) { let splides = $ ( '.our-cli…" at bounding box center [613, 363] width 567 height 473
